Goal: Communication & Community: Answer question/provide support

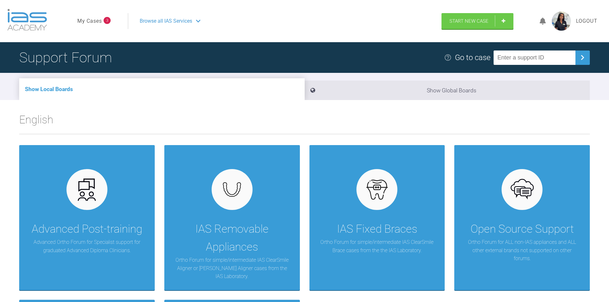
click at [100, 20] on link "My Cases" at bounding box center [89, 21] width 25 height 8
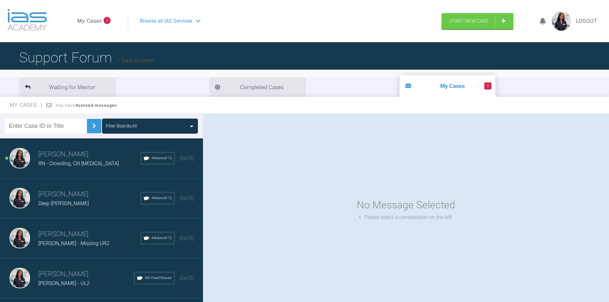
click at [57, 196] on h3 "[PERSON_NAME]" at bounding box center [89, 194] width 102 height 11
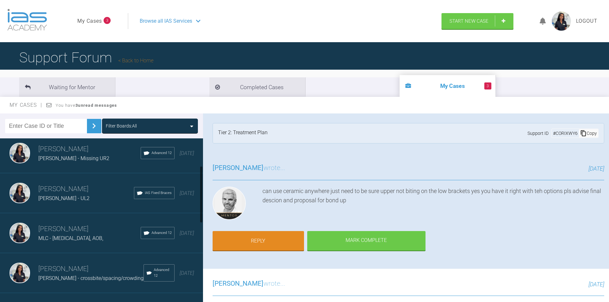
scroll to position [96, 0]
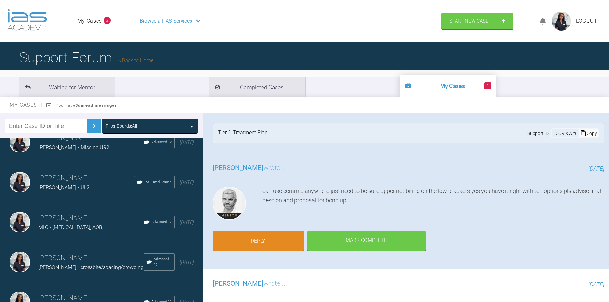
click at [80, 214] on h3 "[PERSON_NAME]" at bounding box center [89, 218] width 102 height 11
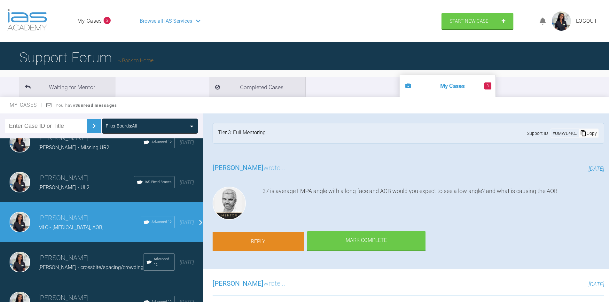
click at [285, 239] on link "Reply" at bounding box center [258, 242] width 91 height 20
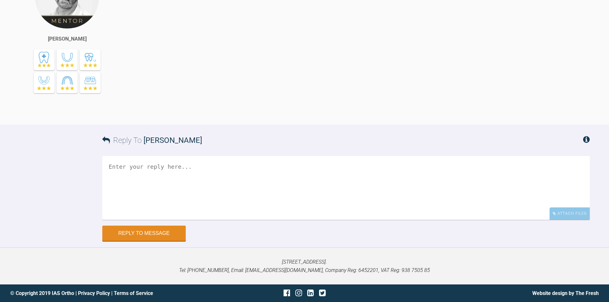
scroll to position [2681, 0]
drag, startPoint x: 134, startPoint y: 68, endPoint x: 210, endPoint y: 81, distance: 76.6
click at [210, 81] on div "37 is average FMPA angle with a long face and AOB would you expect to see a low…" at bounding box center [362, 39] width 456 height 151
copy div "37 is average FMPA angle with a long face and AOB would you expect to see a low…"
click at [183, 220] on textarea at bounding box center [346, 188] width 488 height 64
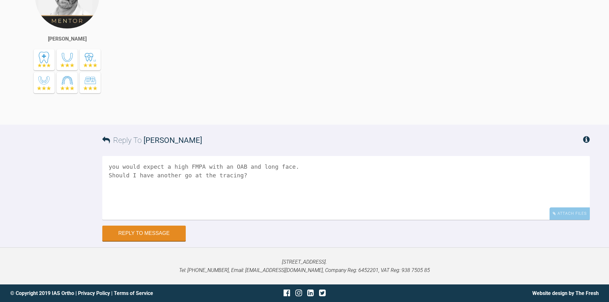
click at [308, 220] on textarea "you would expect a high FMPA with an OAB and long face. Should I have another g…" at bounding box center [346, 188] width 488 height 64
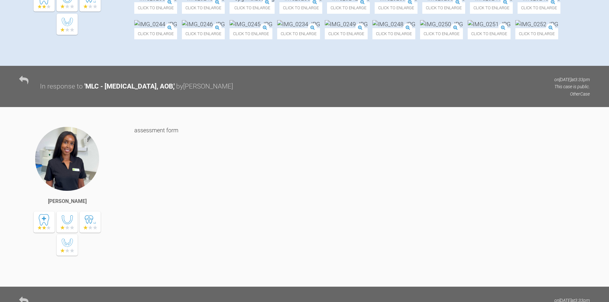
scroll to position [123, 0]
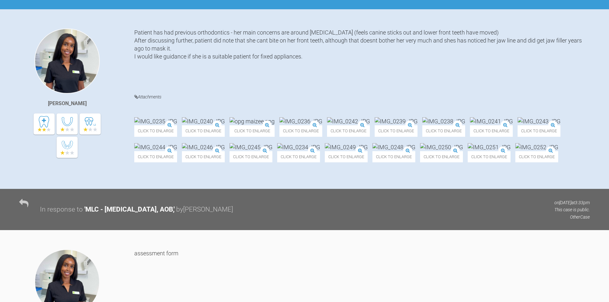
click at [373, 151] on img at bounding box center [394, 147] width 43 height 8
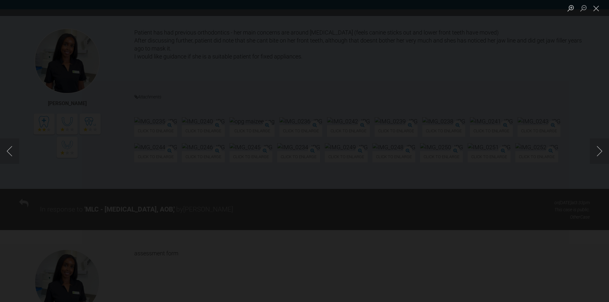
click at [467, 229] on div "Lightbox" at bounding box center [304, 151] width 609 height 302
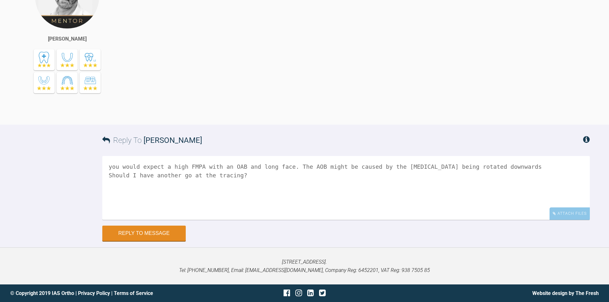
scroll to position [2778, 0]
click at [510, 162] on textarea "you would expect a high FMPA with an OAB and long face. The AOB might be caused…" at bounding box center [346, 188] width 488 height 64
click at [214, 175] on textarea "you would expect a high FMPA with an OAB and long face. The AOB might be caused…" at bounding box center [346, 188] width 488 height 64
click at [271, 181] on textarea "you would expect a high FMPA with an OAB and long face. The AOB might be caused…" at bounding box center [346, 188] width 488 height 64
type textarea "you would expect a high FMPA with an OAB and long face. The AOB might be caused…"
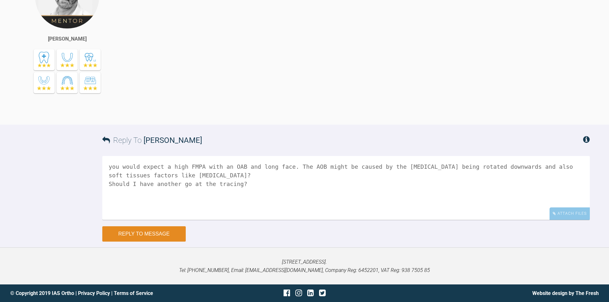
click at [168, 235] on button "Reply to Message" at bounding box center [143, 233] width 83 height 15
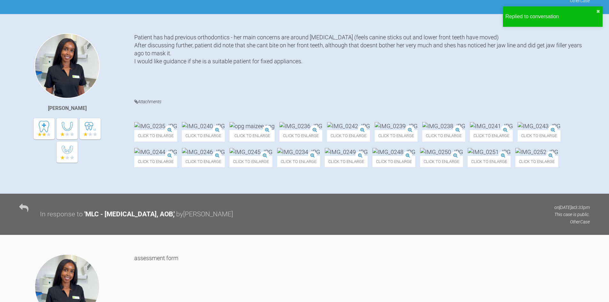
scroll to position [0, 0]
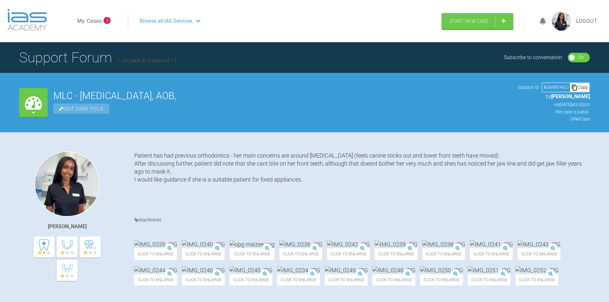
click at [176, 20] on span "Browse all IAS Services" at bounding box center [166, 21] width 52 height 8
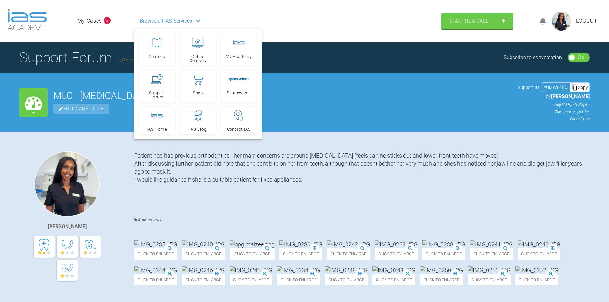
click at [97, 22] on link "My Cases" at bounding box center [89, 21] width 25 height 8
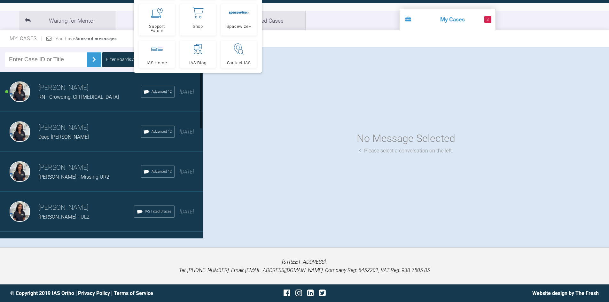
scroll to position [96, 0]
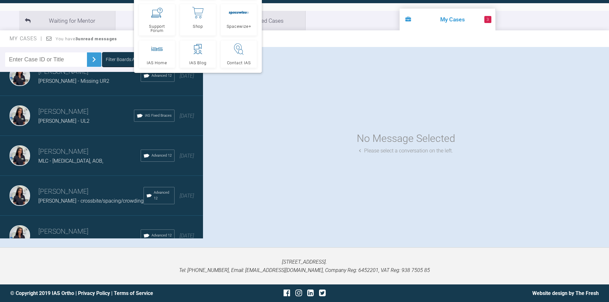
click at [83, 194] on h3 "[PERSON_NAME]" at bounding box center [90, 191] width 105 height 11
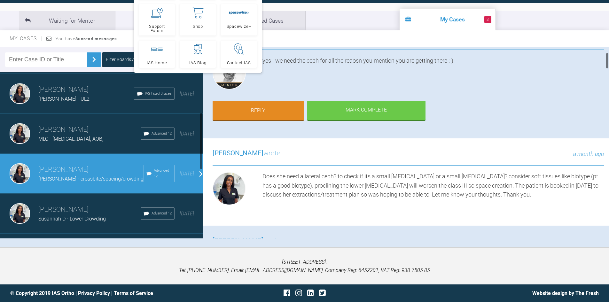
scroll to position [128, 0]
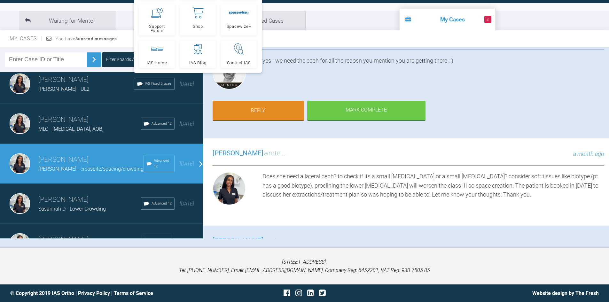
click at [89, 203] on h3 "[PERSON_NAME]" at bounding box center [89, 199] width 102 height 11
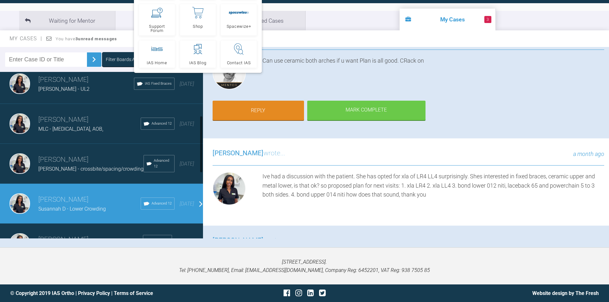
scroll to position [224, 0]
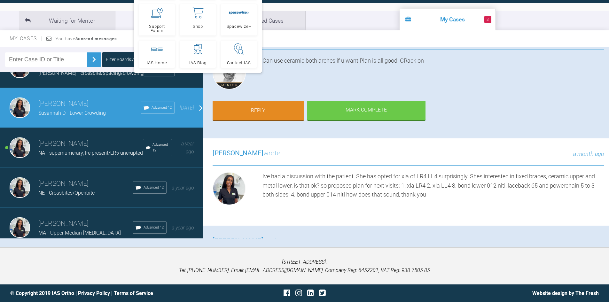
click at [114, 156] on span "NA - supernumerary, lre present/LR5 unerupted" at bounding box center [90, 153] width 105 height 6
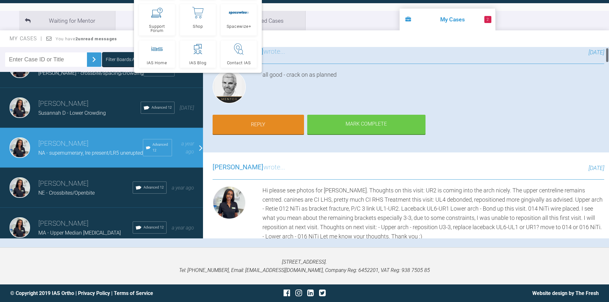
scroll to position [0, 0]
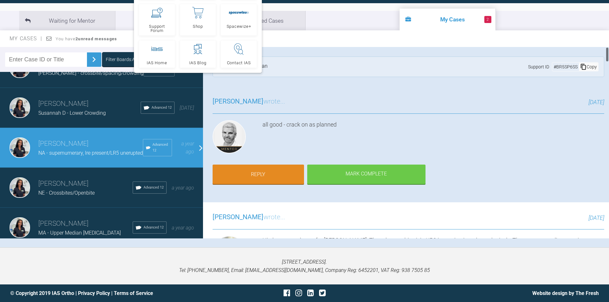
click at [554, 192] on div "[PERSON_NAME] wrote... [DATE] all good - crack on as planned Reply Mark Complete" at bounding box center [408, 145] width 411 height 116
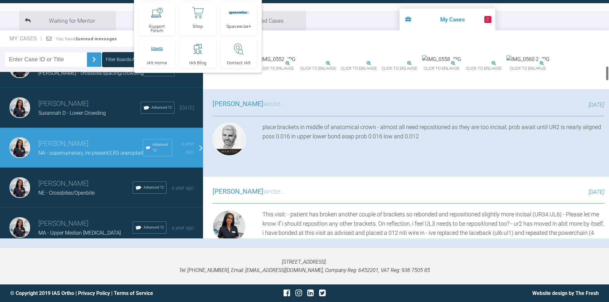
scroll to position [192, 0]
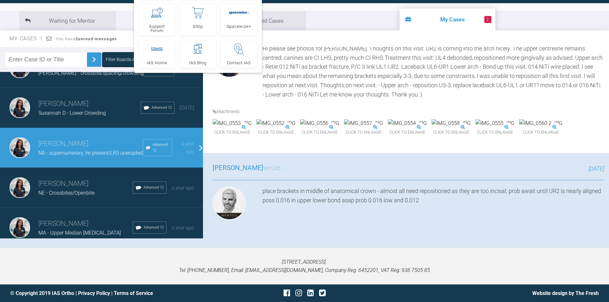
click at [240, 128] on img at bounding box center [232, 123] width 39 height 8
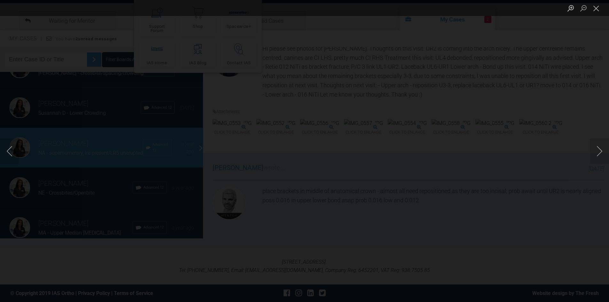
click at [598, 9] on button "Close lightbox" at bounding box center [596, 8] width 13 height 11
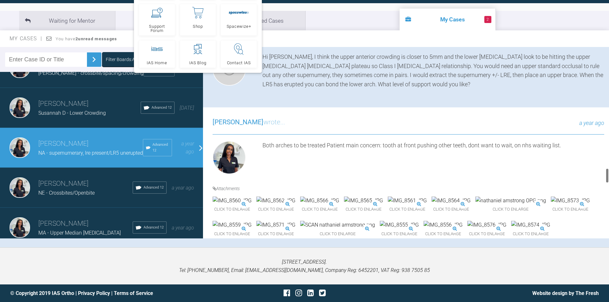
scroll to position [1407, 0]
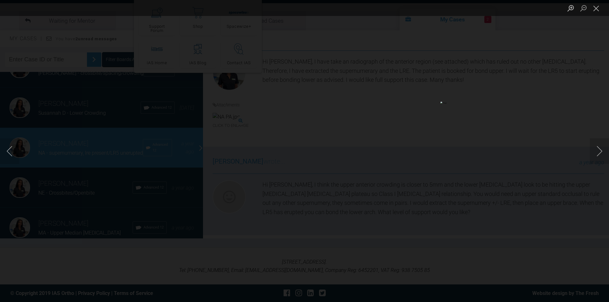
click at [594, 8] on button "Close lightbox" at bounding box center [596, 8] width 13 height 11
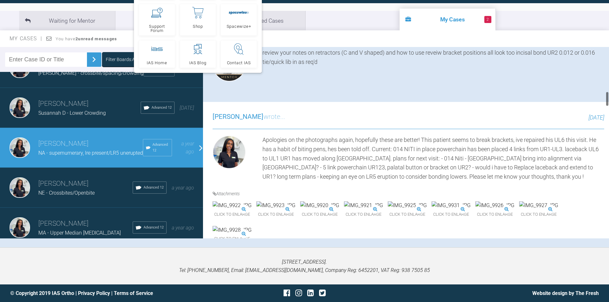
scroll to position [448, 0]
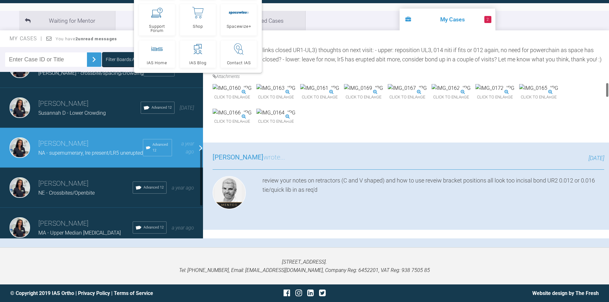
click at [59, 196] on span "NE - Crossbites/Openbite" at bounding box center [66, 193] width 56 height 6
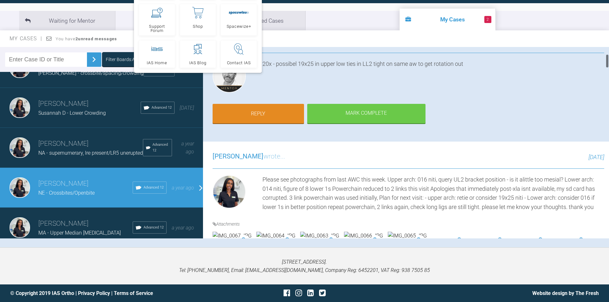
scroll to position [96, 0]
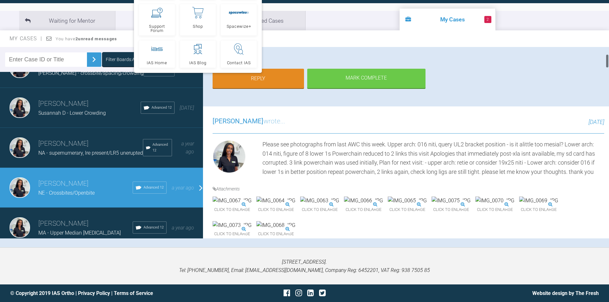
click at [535, 163] on div "Please see photographs from last AWC this week. Upper arch: 016 niti, query UL2…" at bounding box center [434, 158] width 342 height 37
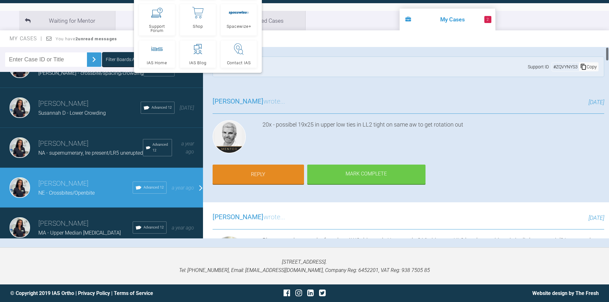
click at [569, 240] on div "Filter Boards: All [PERSON_NAME] RN - Crowding, CIII [MEDICAL_DATA] Advanced 12…" at bounding box center [304, 147] width 609 height 200
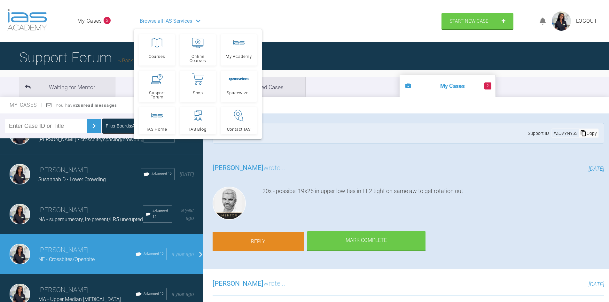
click at [286, 242] on link "Reply" at bounding box center [258, 242] width 91 height 20
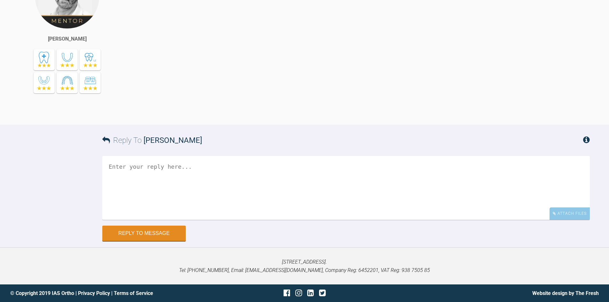
scroll to position [4243, 0]
click at [210, 190] on textarea at bounding box center [346, 188] width 488 height 64
type textarea "P"
click at [560, 216] on div "Attach Files" at bounding box center [570, 214] width 40 height 12
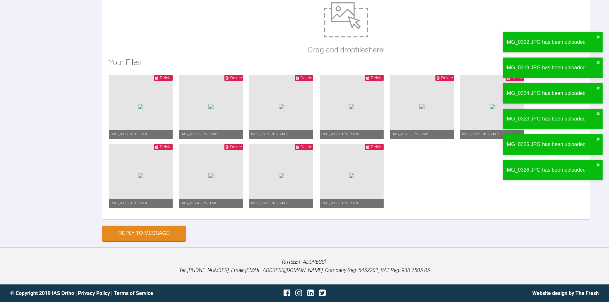
scroll to position [4339, 0]
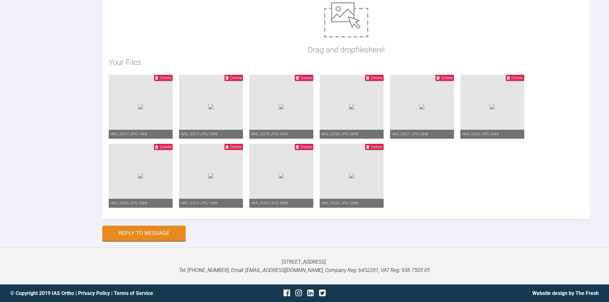
scroll to position [0, 0]
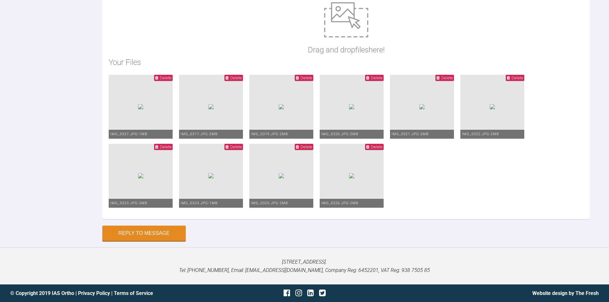
drag, startPoint x: 379, startPoint y: 140, endPoint x: 379, endPoint y: 146, distance: 5.8
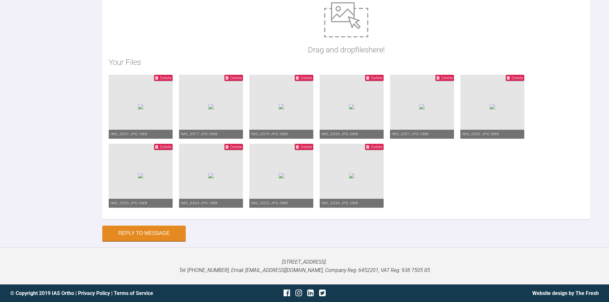
type textarea "Please see photographs attached. August appt: - upper arch: 20x20 -Lower arch 0…"
click at [135, 240] on button "Reply to Message" at bounding box center [143, 233] width 83 height 15
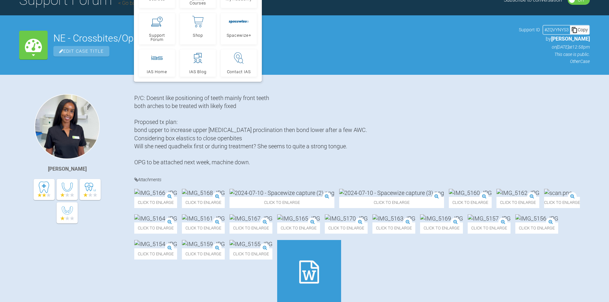
scroll to position [0, 0]
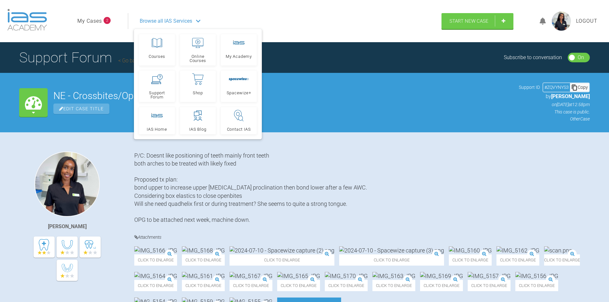
click at [106, 25] on li "My Cases 2" at bounding box center [93, 21] width 33 height 8
click at [100, 23] on link "My Cases" at bounding box center [89, 21] width 25 height 8
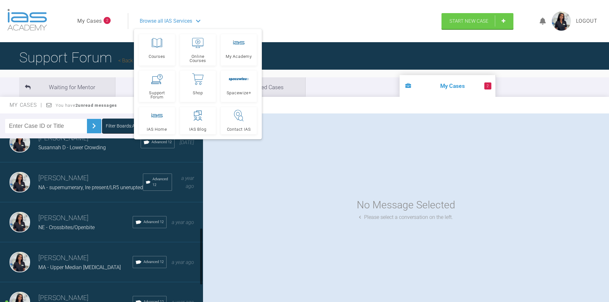
scroll to position [288, 0]
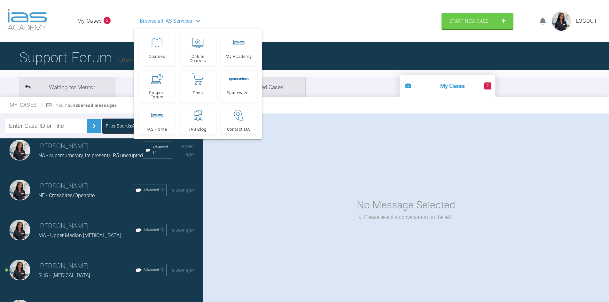
click at [81, 239] on span "MA - Upper Median [MEDICAL_DATA]" at bounding box center [79, 235] width 83 height 6
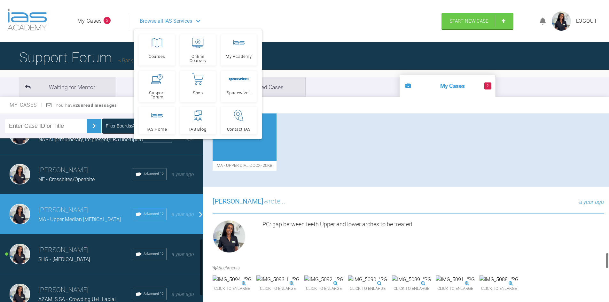
scroll to position [317, 0]
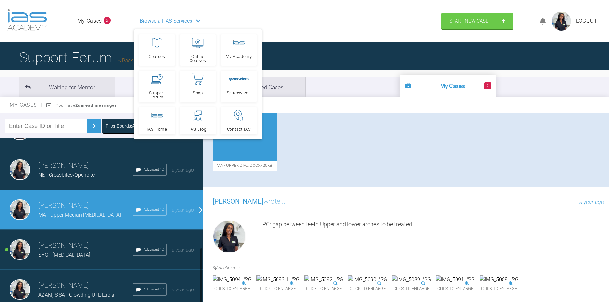
click at [65, 234] on div "[PERSON_NAME] SHG - [MEDICAL_DATA] Advanced 12 a year ago" at bounding box center [104, 250] width 208 height 40
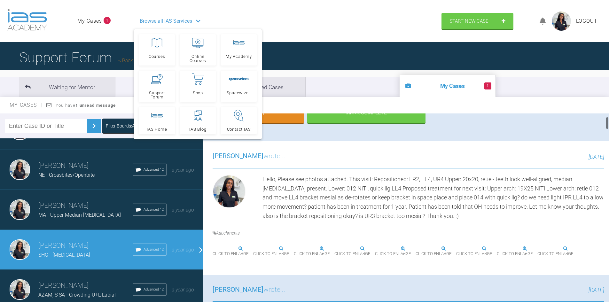
scroll to position [128, 0]
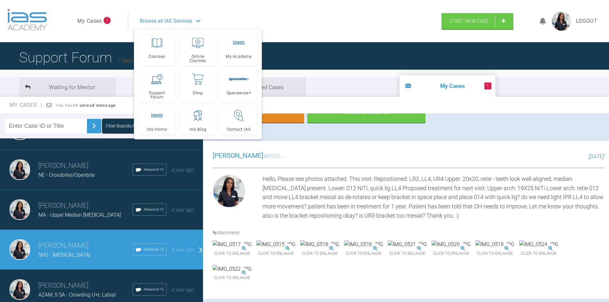
click at [295, 249] on img at bounding box center [275, 244] width 39 height 8
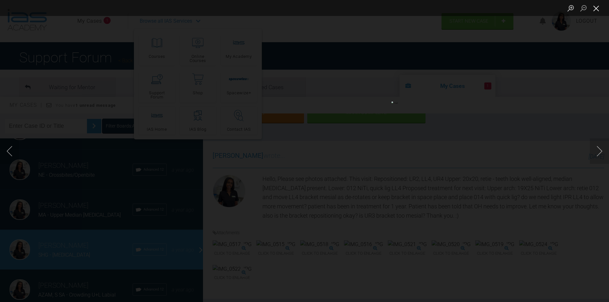
click at [596, 8] on button "Close lightbox" at bounding box center [596, 8] width 13 height 11
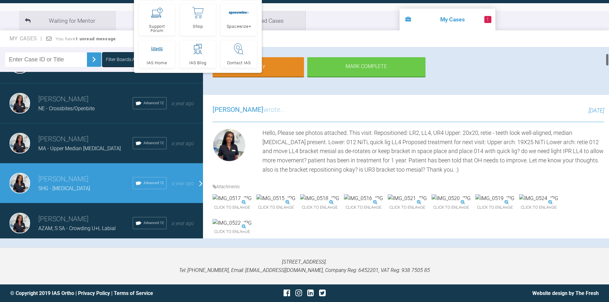
scroll to position [96, 0]
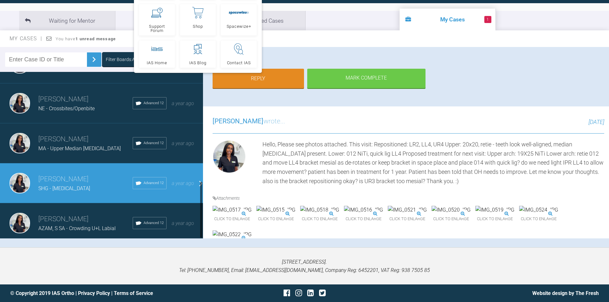
click at [74, 224] on div "AZAM, S SA - Crowding U+L Labial" at bounding box center [85, 228] width 94 height 8
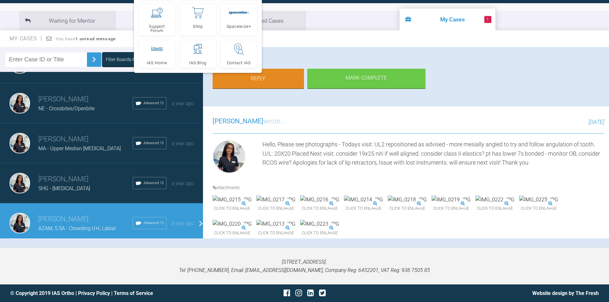
click at [249, 204] on img at bounding box center [232, 200] width 39 height 8
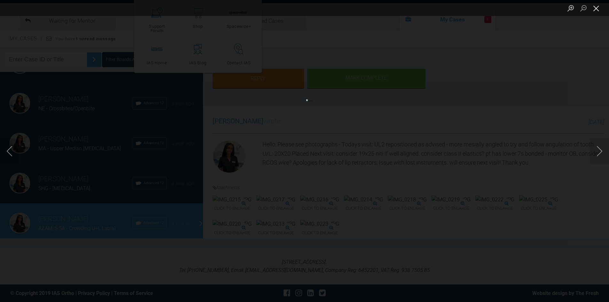
click at [601, 9] on button "Close lightbox" at bounding box center [596, 8] width 13 height 11
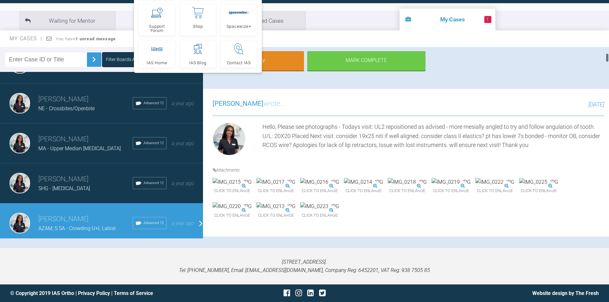
scroll to position [128, 0]
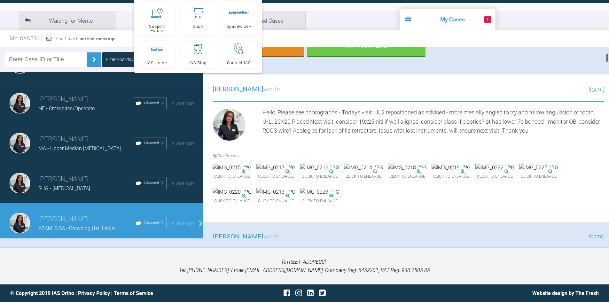
click at [252, 172] on img at bounding box center [232, 168] width 39 height 8
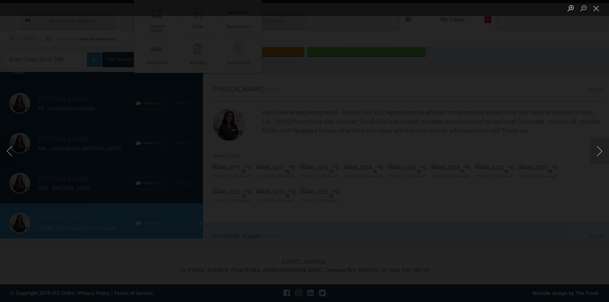
click at [68, 142] on img "Lightbox" at bounding box center [50, 151] width 36 height 18
click at [505, 172] on div "Lightbox" at bounding box center [304, 151] width 609 height 302
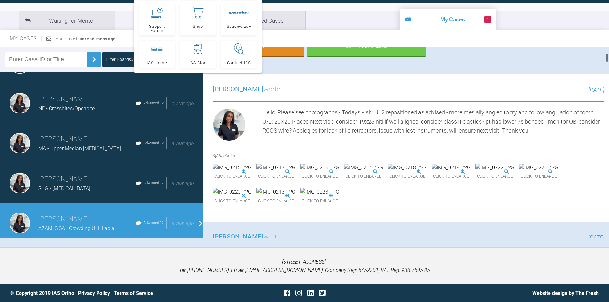
click at [291, 172] on img at bounding box center [275, 168] width 39 height 8
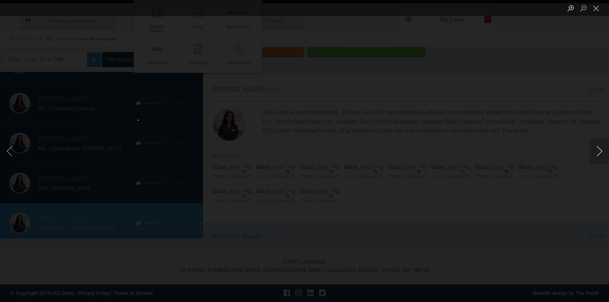
click at [606, 154] on button "Next image" at bounding box center [599, 151] width 19 height 26
click at [602, 10] on button "Close lightbox" at bounding box center [596, 8] width 13 height 11
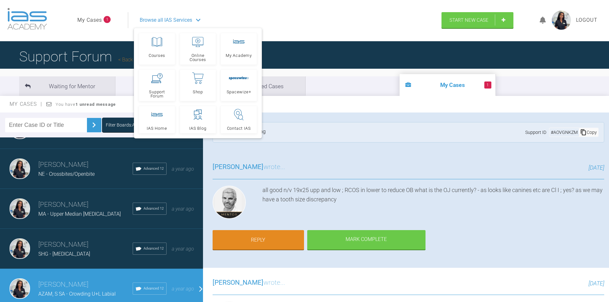
scroll to position [0, 0]
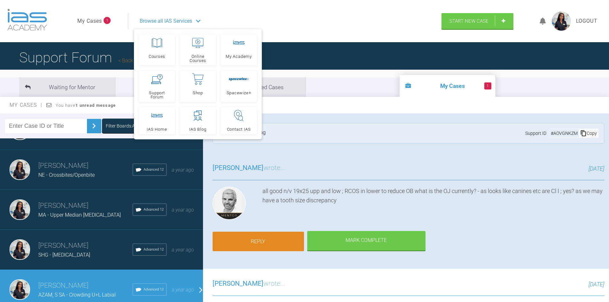
click at [277, 239] on link "Reply" at bounding box center [258, 242] width 91 height 20
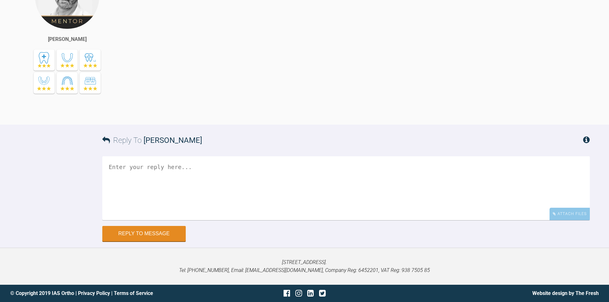
scroll to position [6116, 0]
drag, startPoint x: 150, startPoint y: 23, endPoint x: 158, endPoint y: 40, distance: 18.0
click at [150, 23] on div "all good n/v 19x25 upp and low ; RCOS in lower to reduce OB what is the OJ curr…" at bounding box center [362, 39] width 456 height 151
click at [163, 211] on textarea at bounding box center [346, 188] width 488 height 64
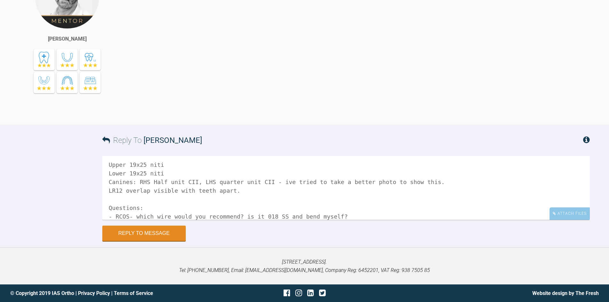
scroll to position [11, 0]
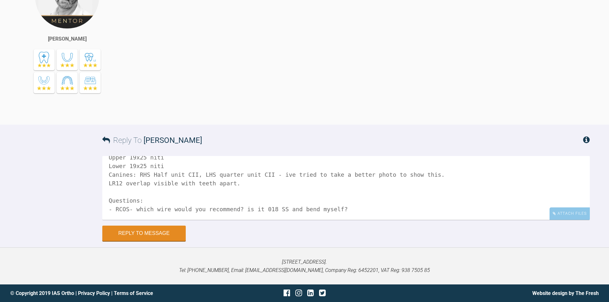
click at [108, 184] on textarea "Upper 19x25 niti Lower 19x25 niti Canines: RHS Half unit CII, LHS quarter unit …" at bounding box center [346, 188] width 488 height 64
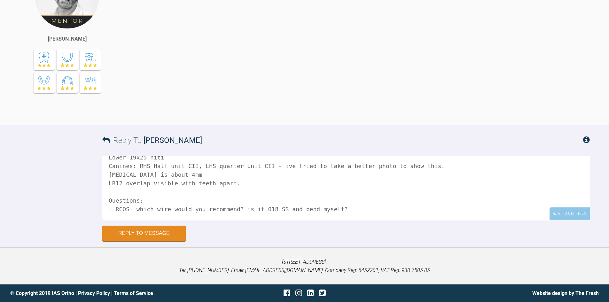
scroll to position [27, 0]
click at [127, 210] on textarea "Upper 19x25 niti Lower 19x25 niti Canines: RHS Half unit CII, LHS quarter unit …" at bounding box center [346, 188] width 488 height 64
click at [131, 210] on textarea "Upper 19x25 niti Lower 19x25 niti Canines: RHS Half unit CII, LHS quarter unit …" at bounding box center [346, 188] width 488 height 64
click at [170, 168] on textarea "Upper 19x25 niti Lower 19x25 niti Canines: RHS Half unit CII, LHS quarter unit …" at bounding box center [346, 188] width 488 height 64
click at [173, 168] on textarea "Upper 19x25 niti Lower 19x25 niti Canines: RHS Half unit CII, LHS quarter unit …" at bounding box center [346, 188] width 488 height 64
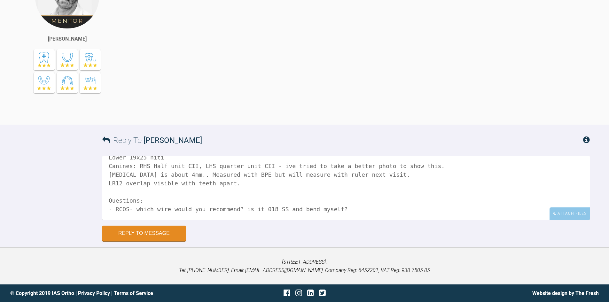
click at [116, 209] on textarea "Upper 19x25 niti Lower 19x25 niti Canines: RHS Half unit CII, LHS quarter unit …" at bounding box center [346, 188] width 488 height 64
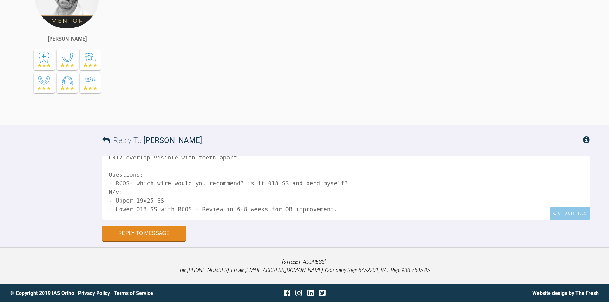
scroll to position [45, 0]
click at [340, 186] on textarea "Upper 19x25 niti Lower 19x25 niti Canines: RHS Half unit CII, LHS quarter unit …" at bounding box center [346, 188] width 488 height 64
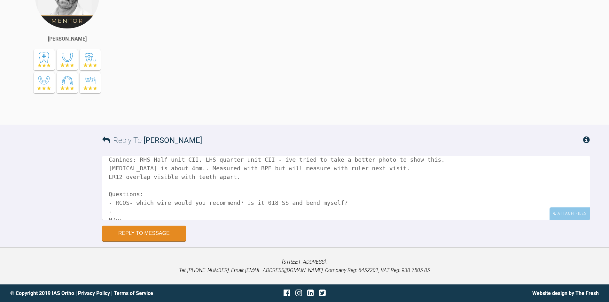
scroll to position [13, 0]
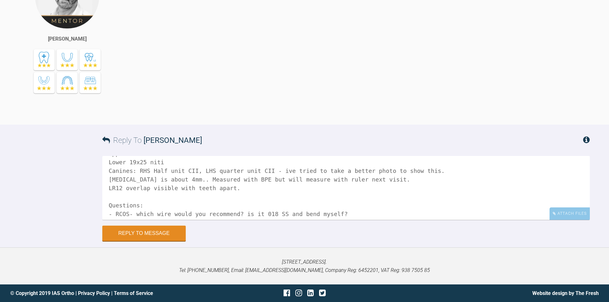
drag, startPoint x: 225, startPoint y: 190, endPoint x: 110, endPoint y: 189, distance: 115.8
click at [110, 189] on textarea "Upper 19x25 niti Lower 19x25 niti Canines: RHS Half unit CII, LHS quarter unit …" at bounding box center [346, 188] width 488 height 64
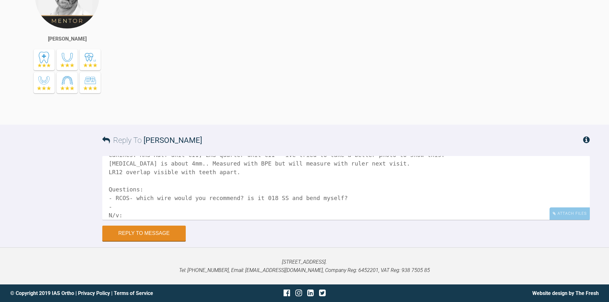
scroll to position [45, 0]
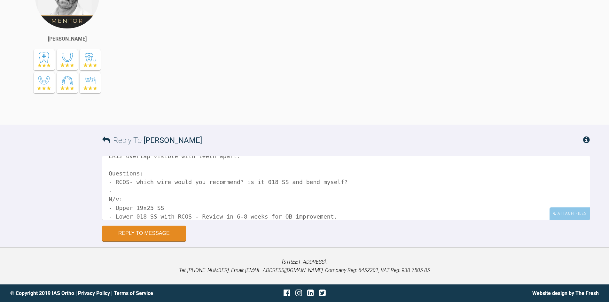
click at [124, 191] on textarea "Upper 19x25 niti Lower 19x25 niti Canines: RHS Half unit CII, LHS quarter unit …" at bounding box center [346, 188] width 488 height 64
paste textarea "LR12 overlap visible with teeth apart"
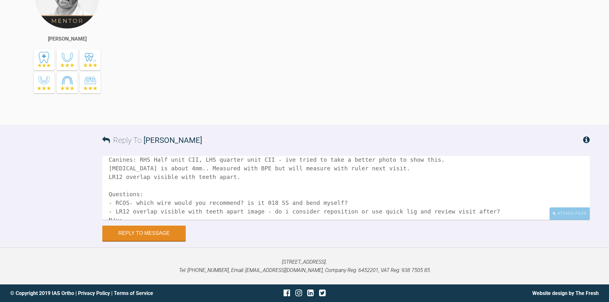
scroll to position [13, 0]
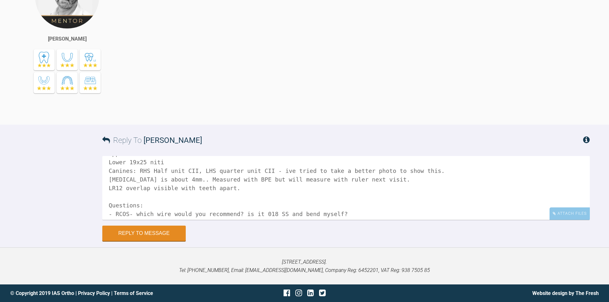
drag, startPoint x: 248, startPoint y: 191, endPoint x: 109, endPoint y: 193, distance: 139.1
click at [109, 193] on textarea "Upper 19x25 niti Lower 19x25 niti Canines: RHS Half unit CII, LHS quarter unit …" at bounding box center [346, 188] width 488 height 64
click at [195, 200] on textarea "Upper 19x25 niti Lower 19x25 niti Canines: RHS Half unit CII, LHS quarter unit …" at bounding box center [346, 188] width 488 height 64
drag, startPoint x: 238, startPoint y: 191, endPoint x: 105, endPoint y: 190, distance: 133.0
click at [105, 190] on textarea "Upper 19x25 niti Lower 19x25 niti Canines: RHS Half unit CII, LHS quarter unit …" at bounding box center [346, 188] width 488 height 64
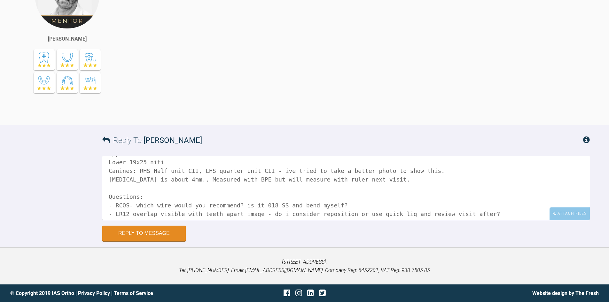
click at [427, 170] on textarea "Upper 19x25 niti Lower 19x25 niti Canines: RHS Half unit CII, LHS quarter unit …" at bounding box center [346, 188] width 488 height 64
click at [333, 172] on textarea "Upper 19x25 niti Lower 19x25 niti Canines: RHS Half unit CII, LHS quarter unit …" at bounding box center [346, 188] width 488 height 64
click at [366, 172] on textarea "Upper 19x25 niti Lower 19x25 niti Canines: RHS Half unit CII, LHS quarter unit …" at bounding box center [346, 188] width 488 height 64
click at [417, 172] on textarea "Upper 19x25 niti Lower 19x25 niti Canines: RHS Half unit CII, LHS quarter unit …" at bounding box center [346, 188] width 488 height 64
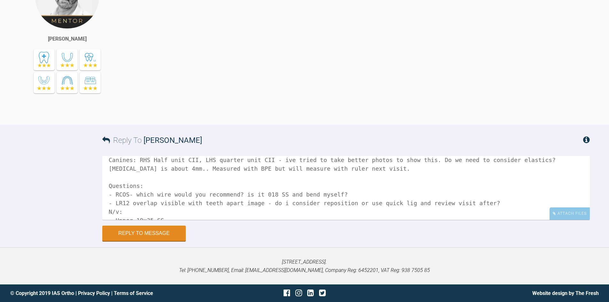
scroll to position [52, 0]
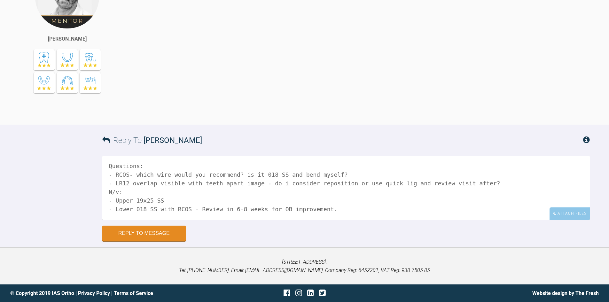
click at [192, 208] on textarea "Upper 19x25 niti Lower 19x25 niti Canines: RHS Half unit CII, LHS quarter unit …" at bounding box center [346, 188] width 488 height 64
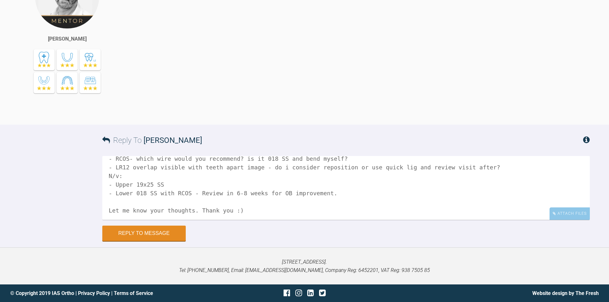
scroll to position [61, 0]
type textarea "Upper 19x25 niti Lower 19x25 niti Canines: RHS Half unit CII, LHS quarter unit …"
click at [584, 217] on div "Attach Files" at bounding box center [570, 214] width 40 height 12
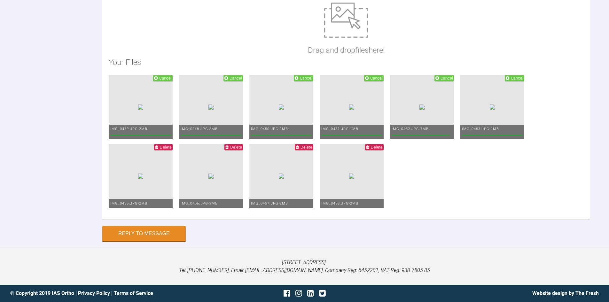
scroll to position [6276, 0]
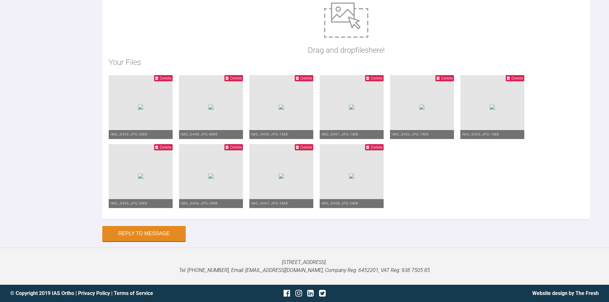
click at [165, 117] on div "Drag and drop files here! Your Files Delete IMG_0459.JPG - 2MB Delete IMG_0448.…" at bounding box center [346, 108] width 488 height 224
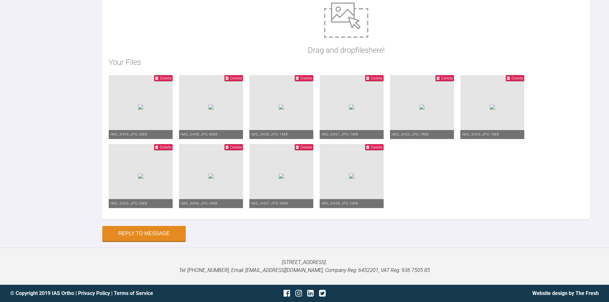
type textarea "Please see photos: -Upper 19x25 niti -Lower 19x25 niti -Canines: RHS Half unit …"
click at [164, 232] on button "Reply to Message" at bounding box center [143, 234] width 83 height 15
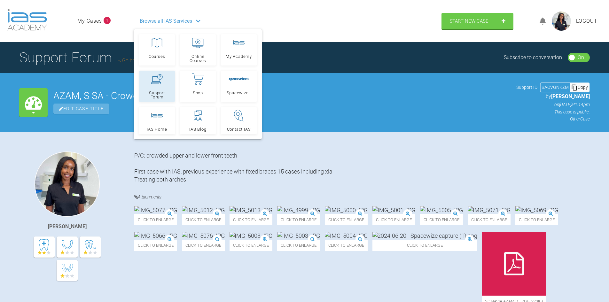
click at [158, 82] on icon at bounding box center [157, 79] width 12 height 10
click at [89, 18] on link "My Cases" at bounding box center [89, 21] width 25 height 8
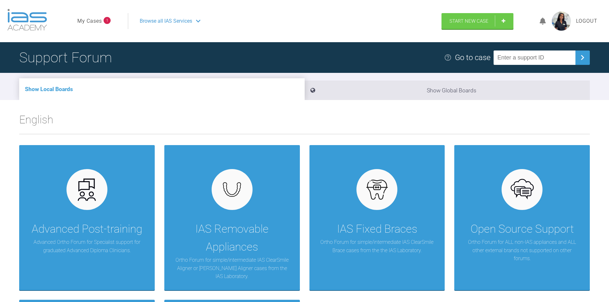
click at [106, 27] on ul "My Cases 1" at bounding box center [102, 21] width 51 height 16
click at [96, 20] on link "My Cases" at bounding box center [89, 21] width 25 height 8
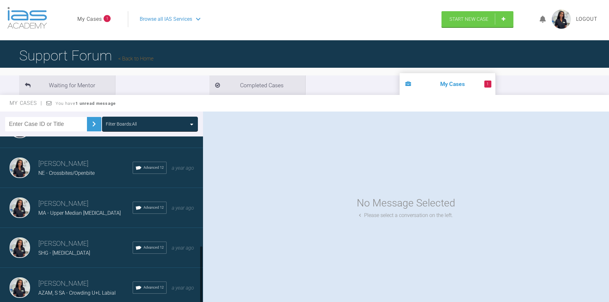
scroll to position [32, 0]
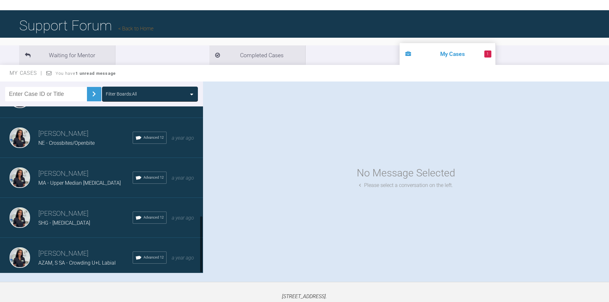
click at [72, 248] on h3 "[PERSON_NAME]" at bounding box center [85, 253] width 94 height 11
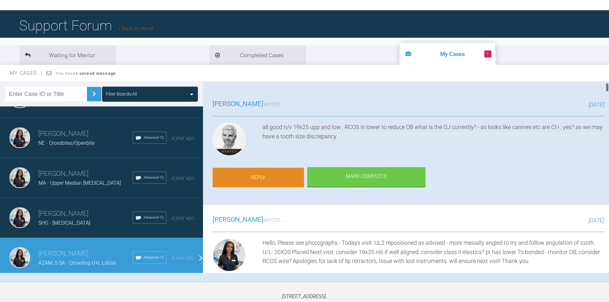
click at [273, 174] on link "Reply" at bounding box center [258, 178] width 91 height 20
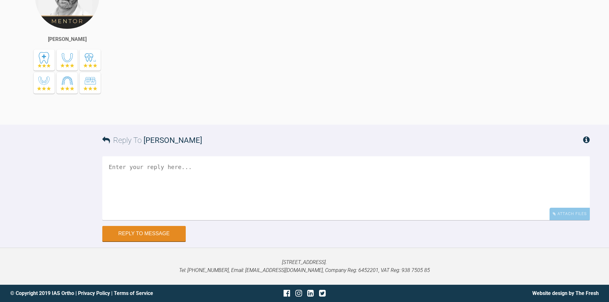
scroll to position [6116, 0]
click at [177, 177] on textarea at bounding box center [346, 188] width 488 height 64
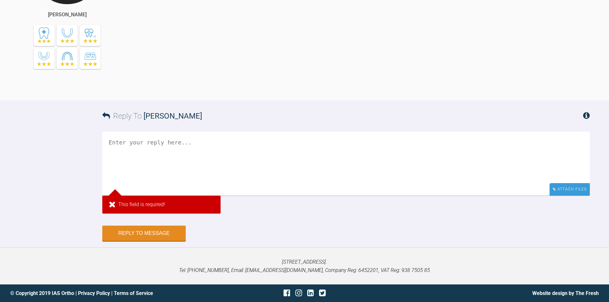
click at [555, 191] on icon at bounding box center [554, 189] width 3 height 4
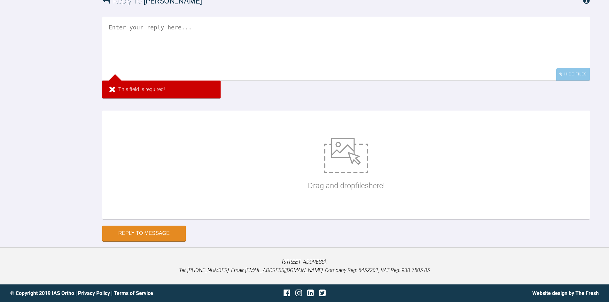
click at [130, 81] on textarea at bounding box center [346, 49] width 488 height 64
type textarea "0"
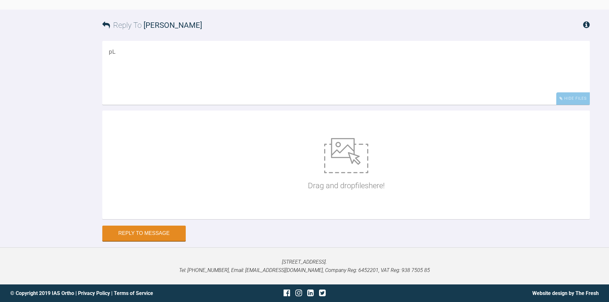
type textarea "p"
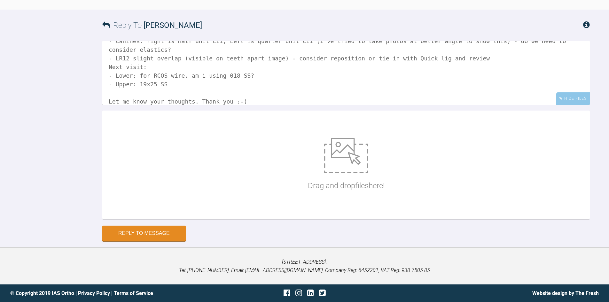
scroll to position [54, 0]
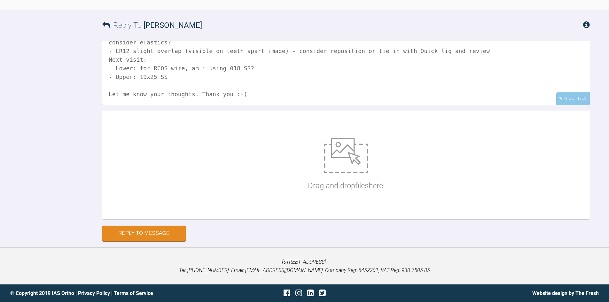
click at [231, 105] on textarea "Please see photos - Upper 19x25 NiTi - Lower 19x25 NiTi - Overjet is about 4mm,…" at bounding box center [346, 73] width 488 height 64
click at [273, 105] on textarea "Please see photos - Upper 19x25 NiTi - Lower 19x25 NiTi - Overjet is about 4mm,…" at bounding box center [346, 73] width 488 height 64
click at [198, 105] on textarea "Please see photos - Upper 19x25 NiTi - Lower 19x25 NiTi - Overjet is about 4mm,…" at bounding box center [346, 73] width 488 height 64
type textarea "Please see photos - Upper 19x25 NiTi - Lower 19x25 NiTi - Overjet is about 4mm,…"
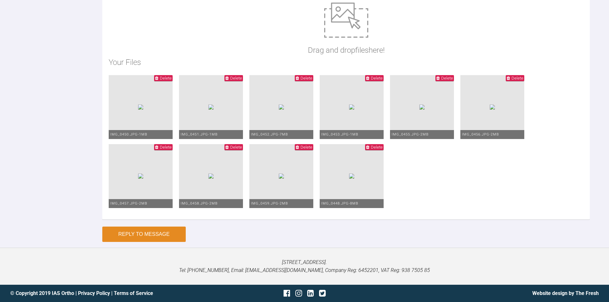
click at [122, 232] on button "Reply to Message" at bounding box center [143, 234] width 83 height 15
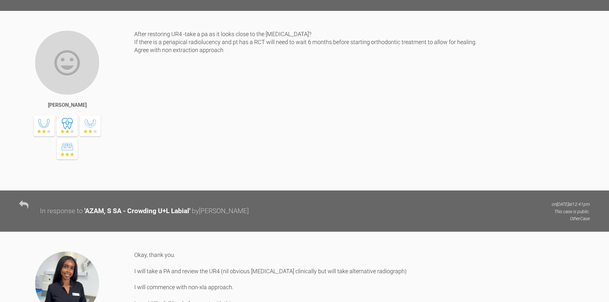
scroll to position [0, 0]
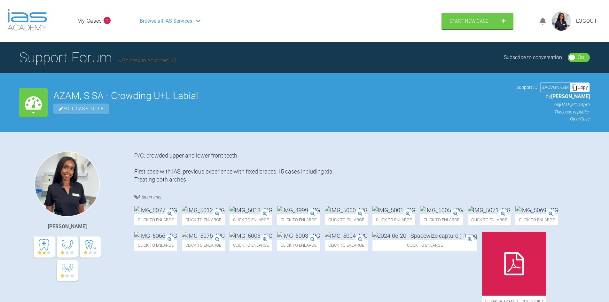
click at [89, 33] on nav "My Cases 1 Logout Browse all IAS Services" at bounding box center [257, 21] width 370 height 28
click at [95, 19] on link "My Cases" at bounding box center [89, 21] width 25 height 8
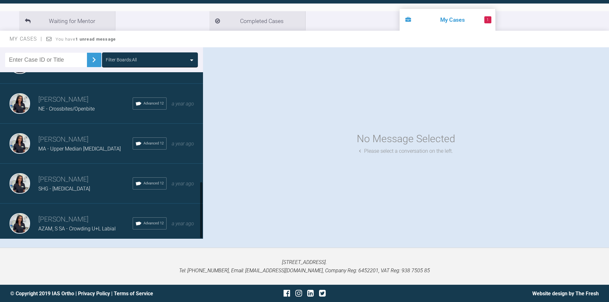
scroll to position [67, 0]
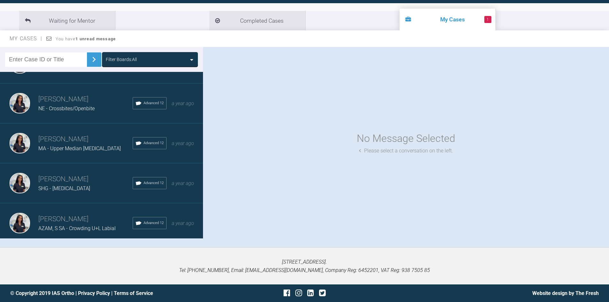
click at [74, 225] on span "AZAM, S SA - Crowding U+L Labial" at bounding box center [76, 228] width 77 height 6
